Goal: Task Accomplishment & Management: Use online tool/utility

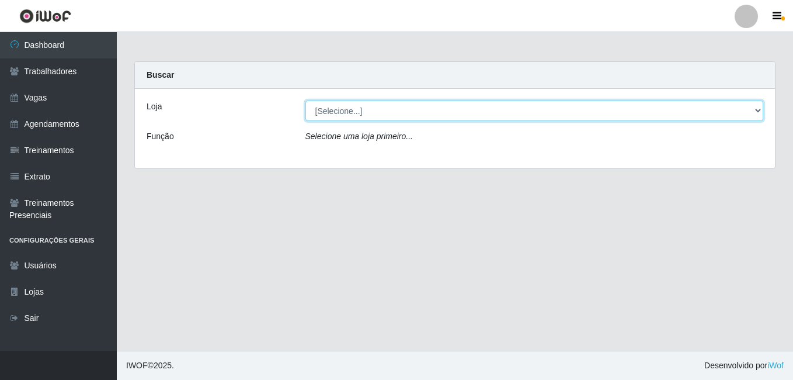
click at [404, 111] on select "[Selecione...] [GEOGRAPHIC_DATA] - [DATE][GEOGRAPHIC_DATA]" at bounding box center [535, 110] width 459 height 20
select select "471"
click at [306, 100] on select "[Selecione...] [GEOGRAPHIC_DATA] - [DATE][GEOGRAPHIC_DATA]" at bounding box center [535, 110] width 459 height 20
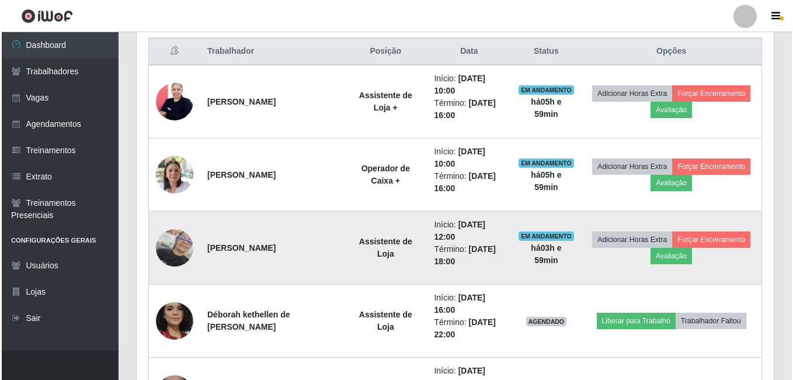
scroll to position [467, 0]
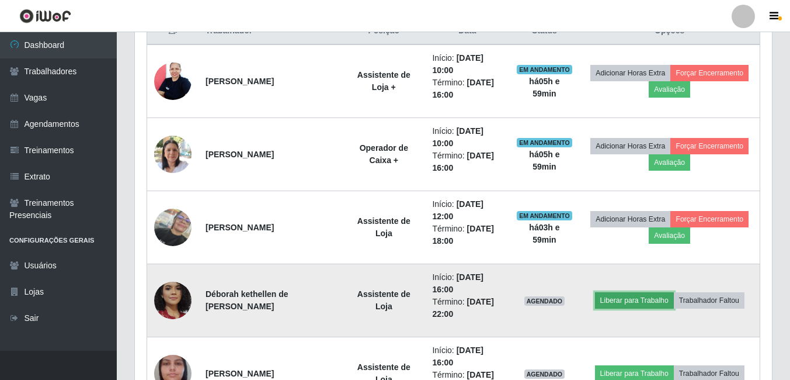
click at [647, 294] on button "Liberar para Trabalho" at bounding box center [634, 300] width 79 height 16
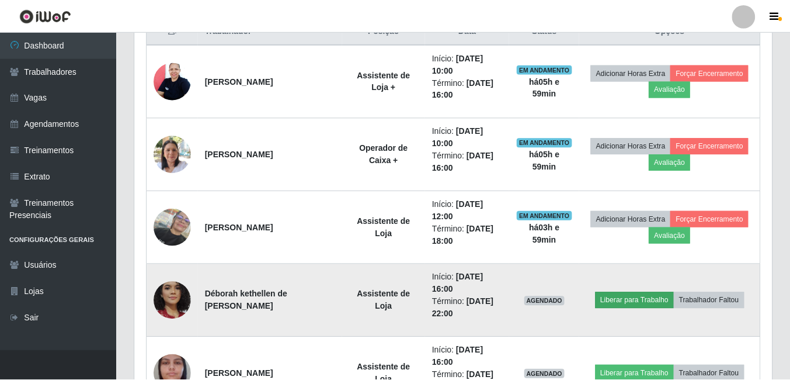
scroll to position [242, 631]
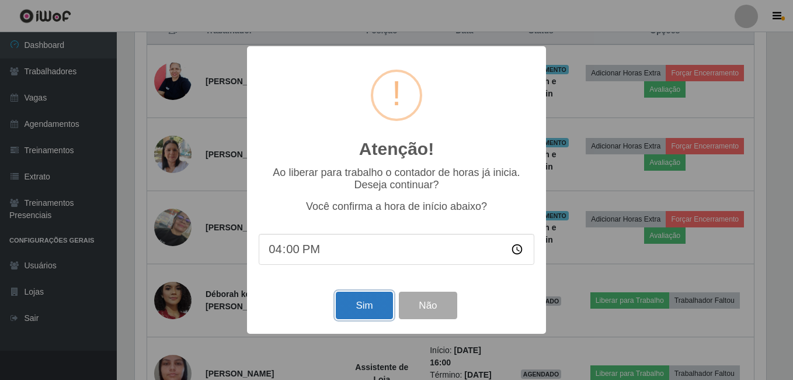
click at [377, 306] on button "Sim" at bounding box center [364, 304] width 57 height 27
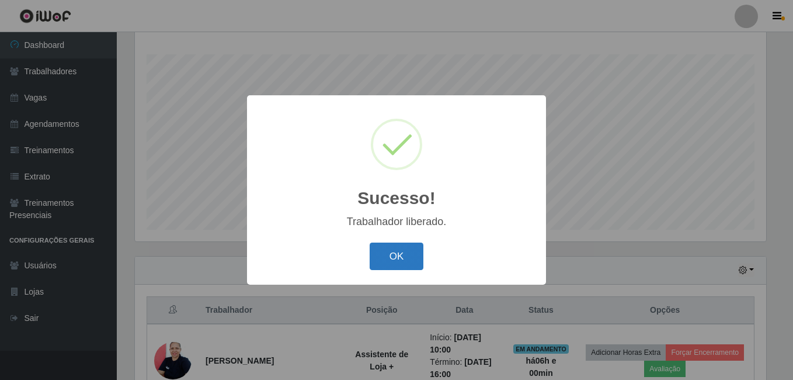
click at [387, 266] on button "OK" at bounding box center [397, 255] width 54 height 27
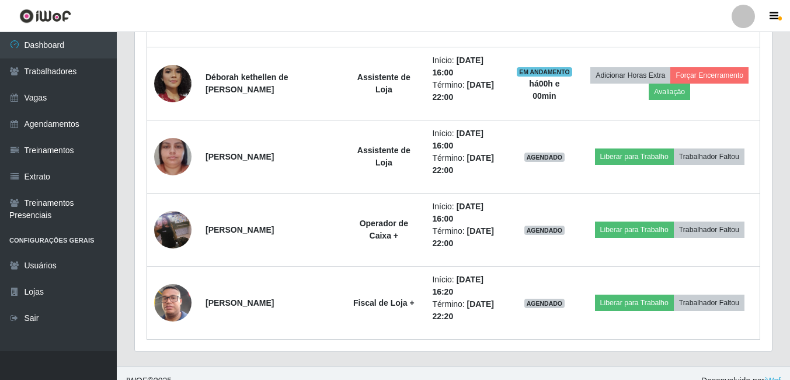
scroll to position [699, 0]
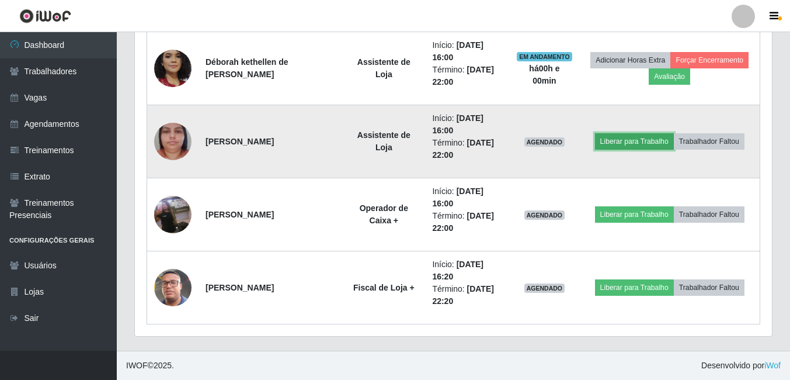
click at [648, 143] on button "Liberar para Trabalho" at bounding box center [634, 141] width 79 height 16
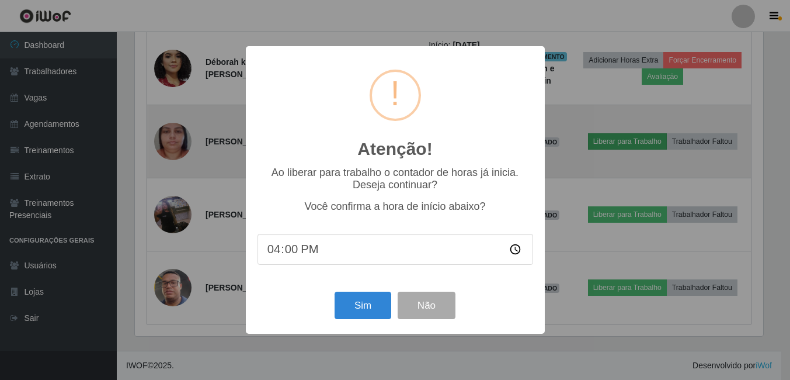
scroll to position [242, 631]
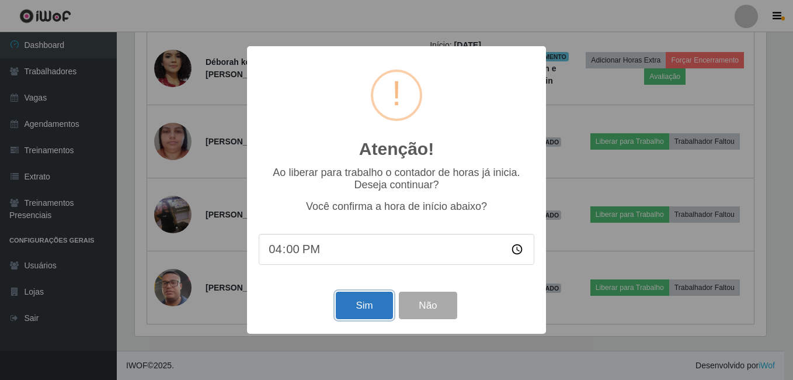
click at [376, 308] on button "Sim" at bounding box center [364, 304] width 57 height 27
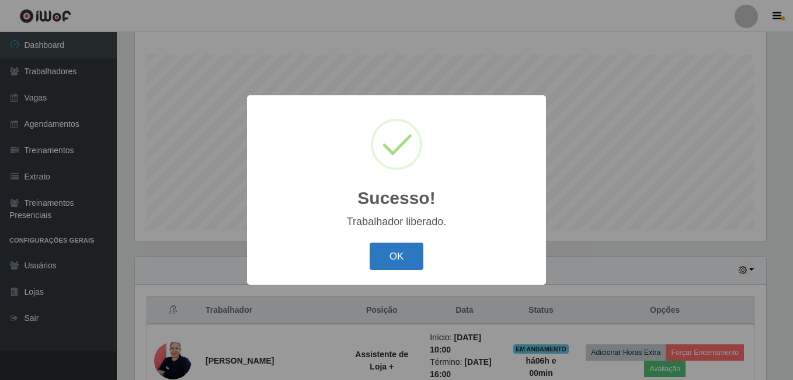
click at [407, 263] on button "OK" at bounding box center [397, 255] width 54 height 27
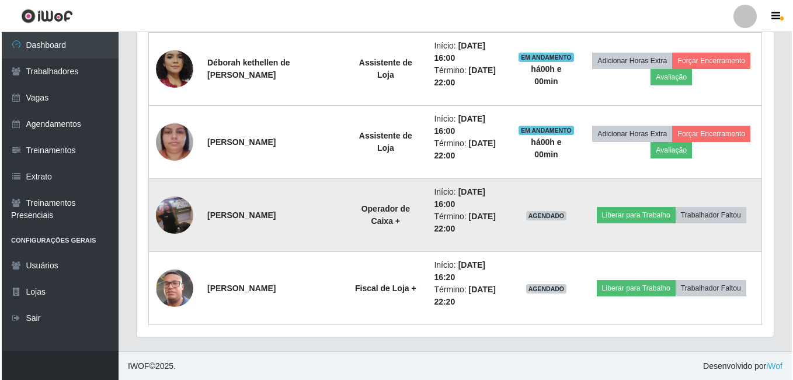
scroll to position [699, 0]
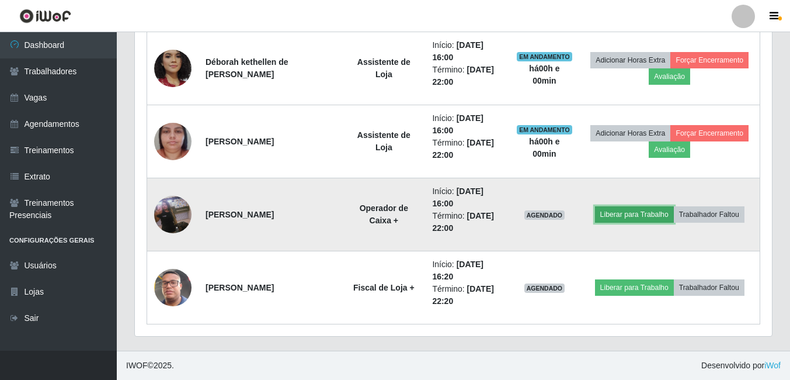
click at [636, 217] on button "Liberar para Trabalho" at bounding box center [634, 214] width 79 height 16
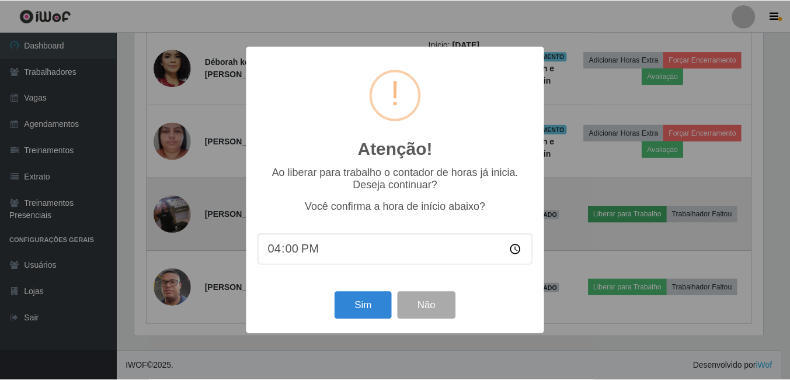
scroll to position [242, 631]
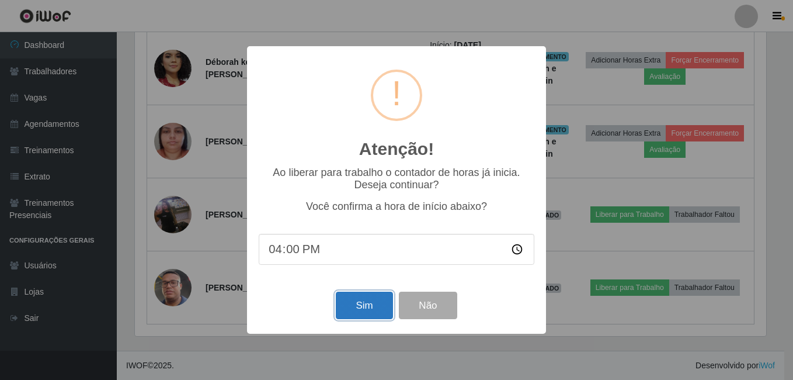
click at [371, 308] on button "Sim" at bounding box center [364, 304] width 57 height 27
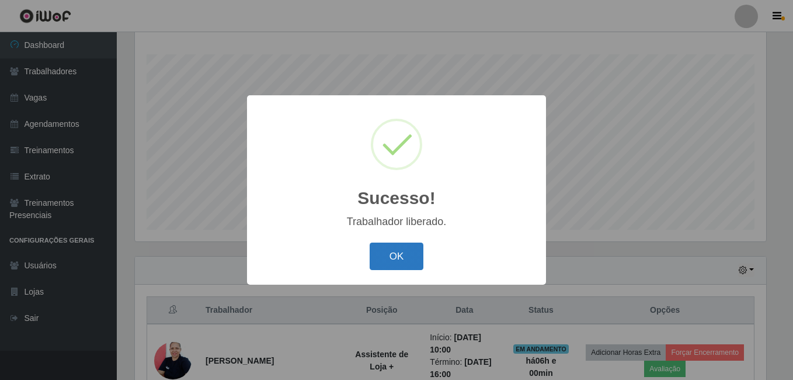
click at [396, 259] on button "OK" at bounding box center [397, 255] width 54 height 27
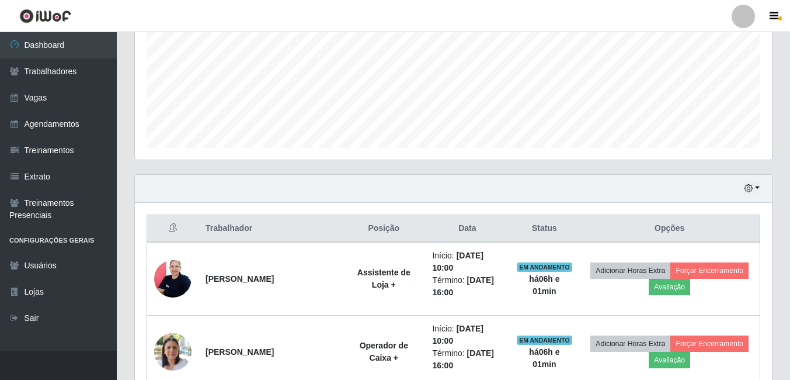
scroll to position [290, 0]
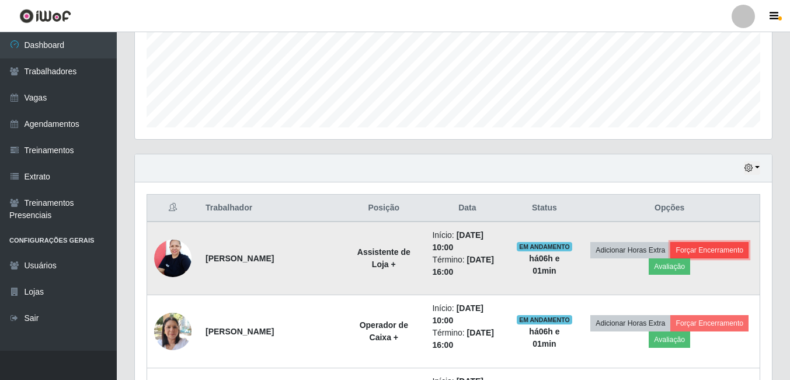
click at [717, 254] on button "Forçar Encerramento" at bounding box center [710, 250] width 78 height 16
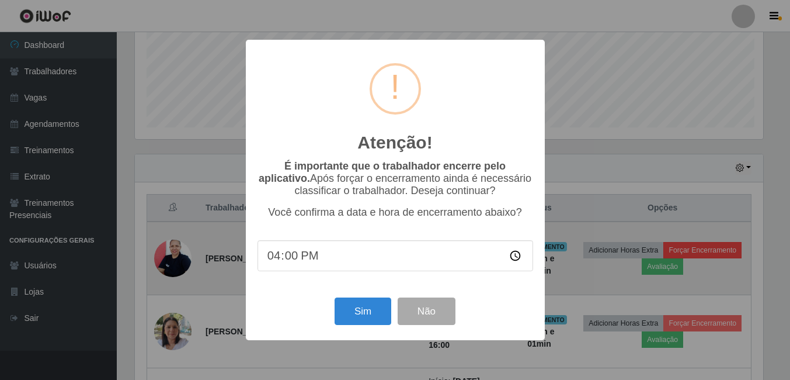
scroll to position [242, 631]
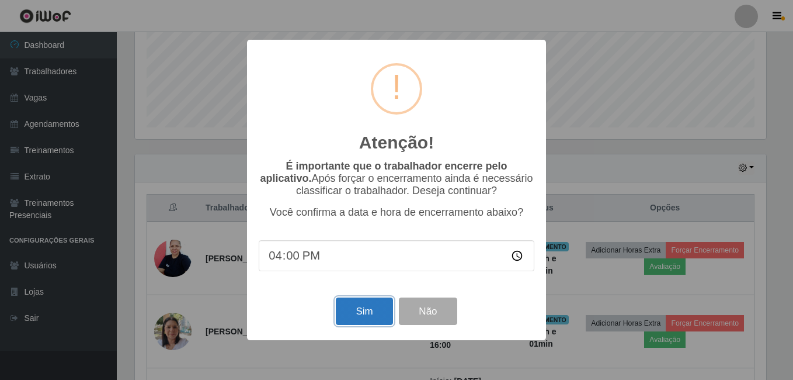
click at [373, 316] on button "Sim" at bounding box center [364, 310] width 57 height 27
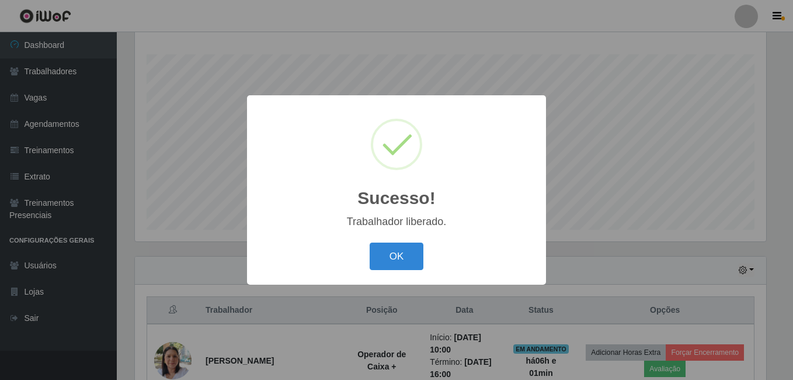
click at [370, 242] on button "OK" at bounding box center [397, 255] width 54 height 27
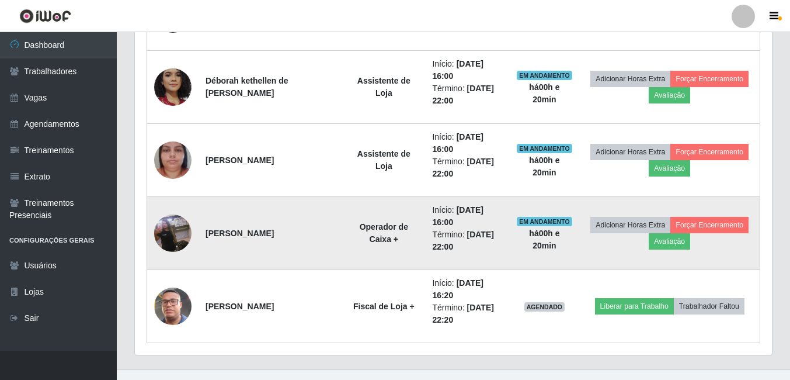
scroll to position [626, 0]
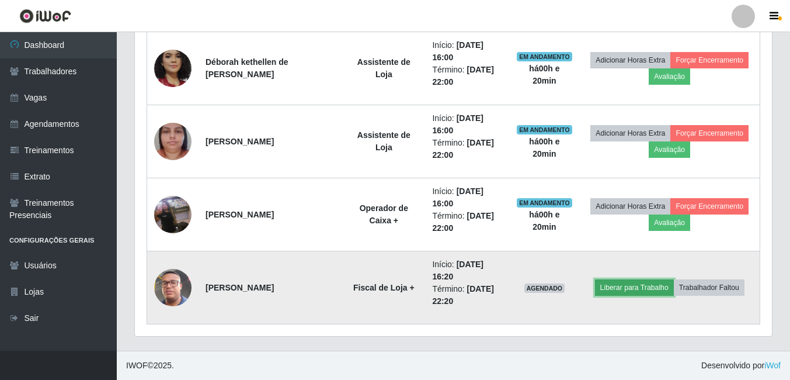
click at [647, 291] on button "Liberar para Trabalho" at bounding box center [634, 287] width 79 height 16
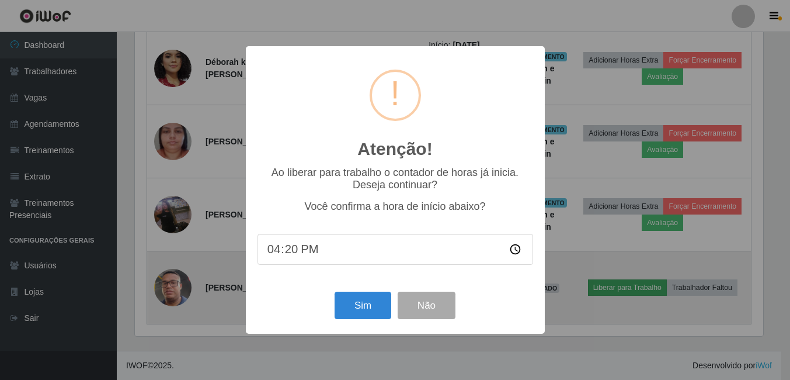
scroll to position [242, 631]
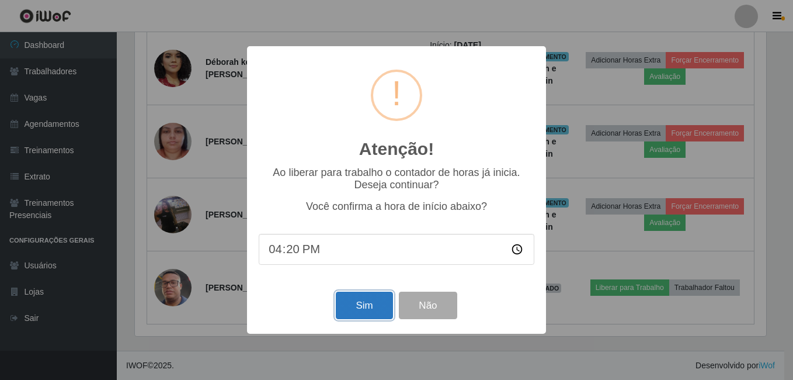
click at [364, 313] on button "Sim" at bounding box center [364, 304] width 57 height 27
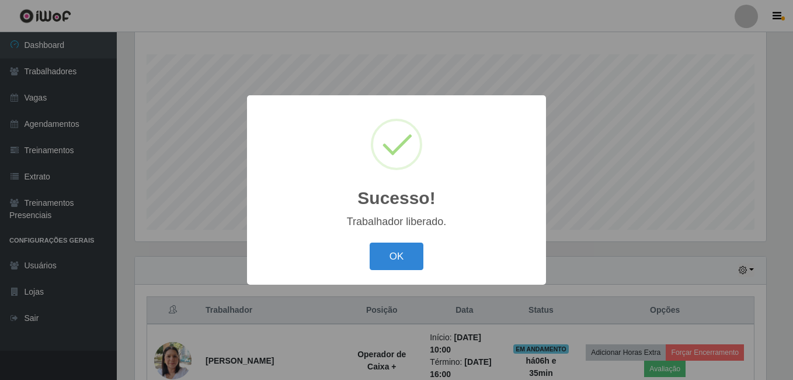
click at [370, 242] on button "OK" at bounding box center [397, 255] width 54 height 27
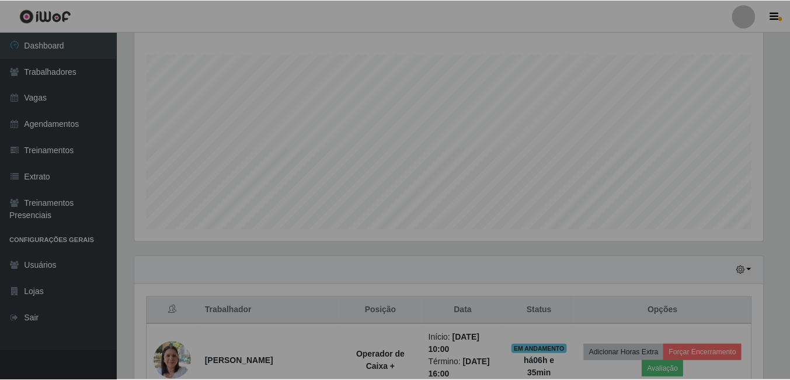
scroll to position [242, 637]
